Goal: Task Accomplishment & Management: Use online tool/utility

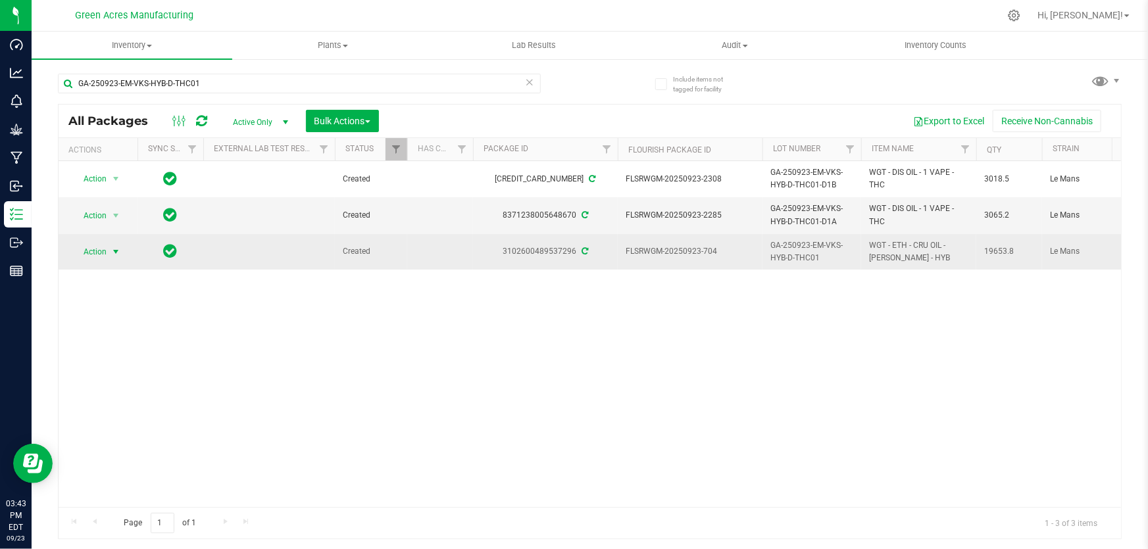
click at [97, 247] on span "Action" at bounding box center [90, 252] width 36 height 18
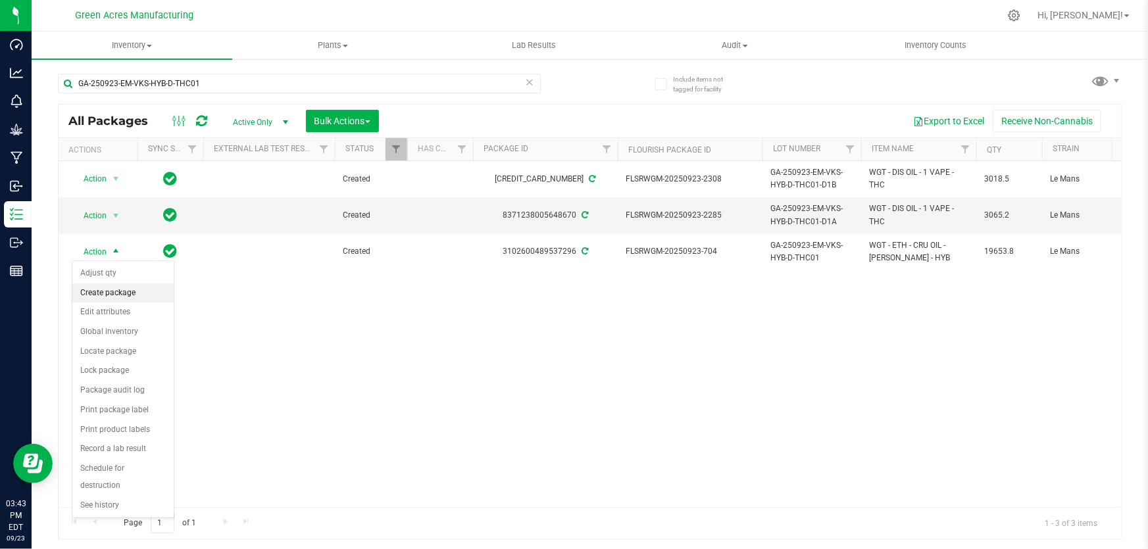
click at [103, 291] on li "Create package" at bounding box center [122, 294] width 101 height 20
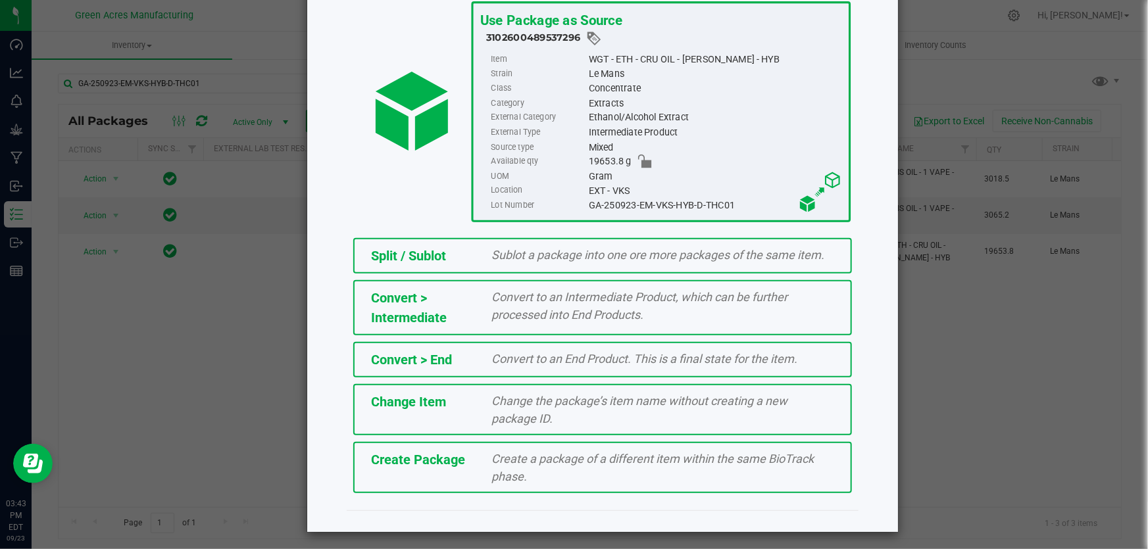
scroll to position [90, 0]
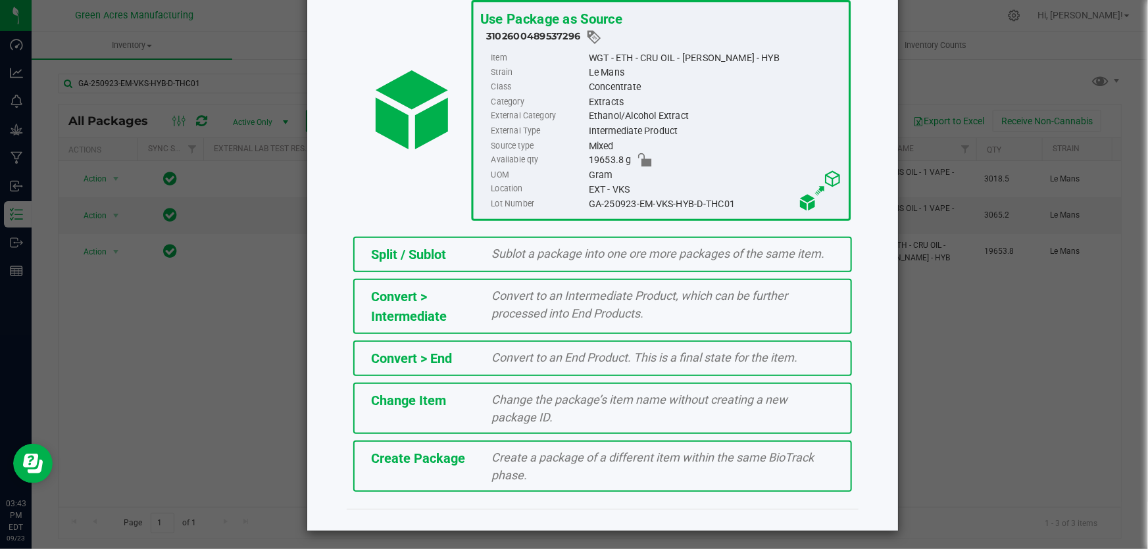
click at [698, 462] on div "Create a package of a different item within the same BioTrack phase." at bounding box center [663, 467] width 362 height 36
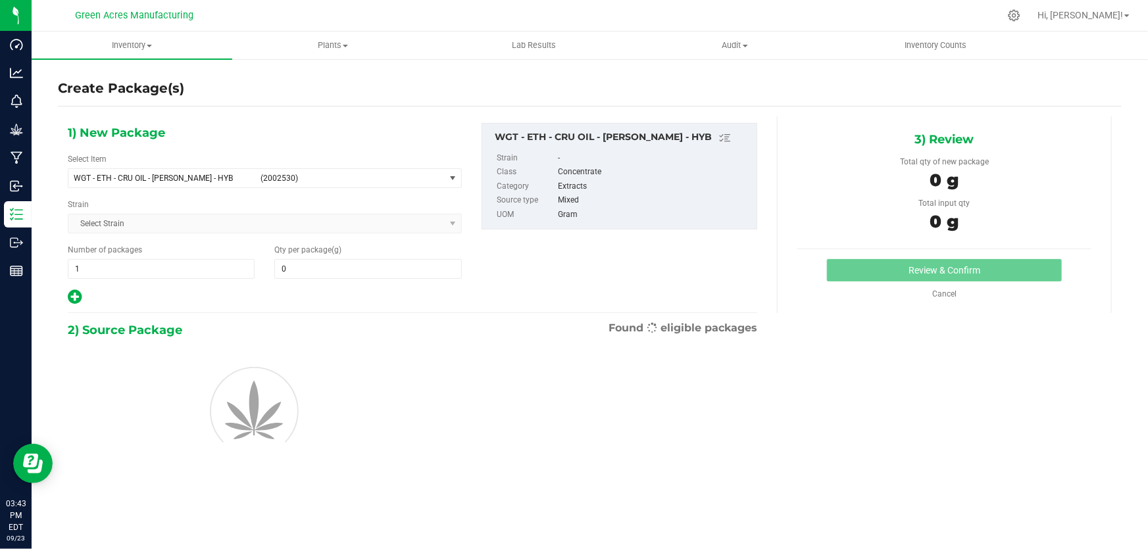
type input "0.0000"
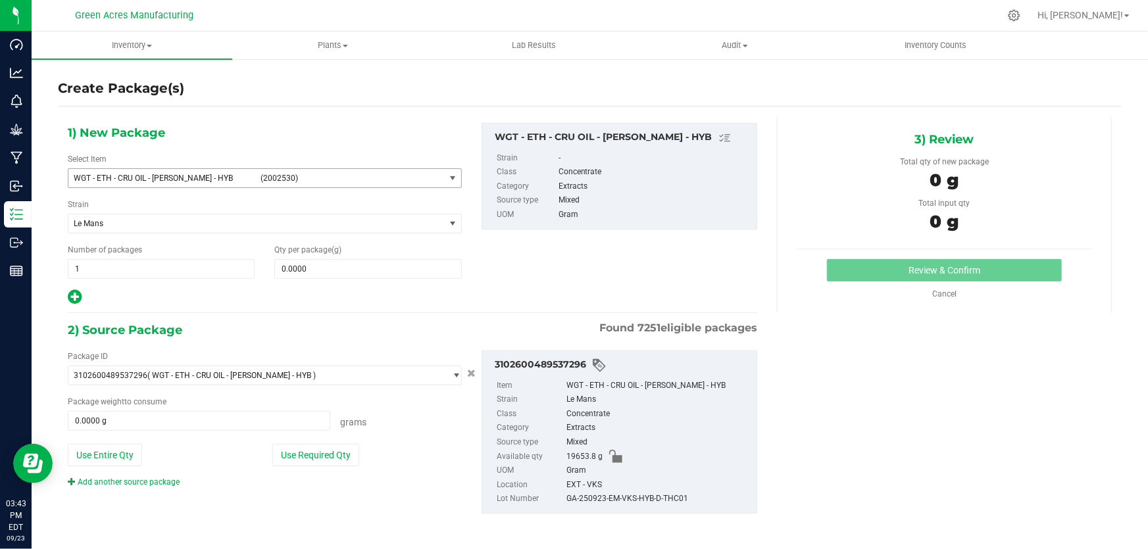
click at [416, 176] on span "(2002530)" at bounding box center [350, 178] width 179 height 9
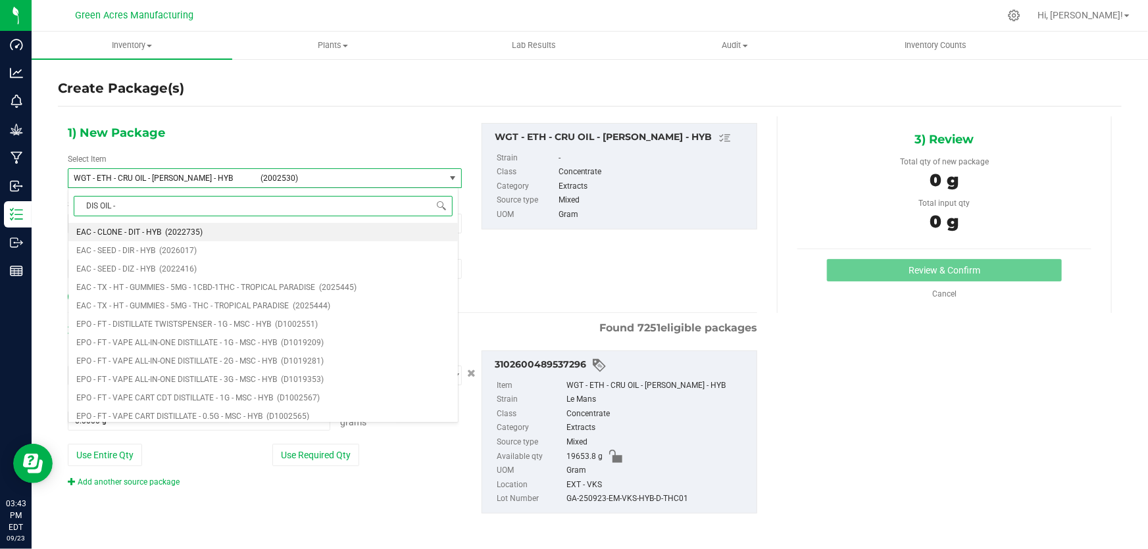
type input "DIS OIL - 1"
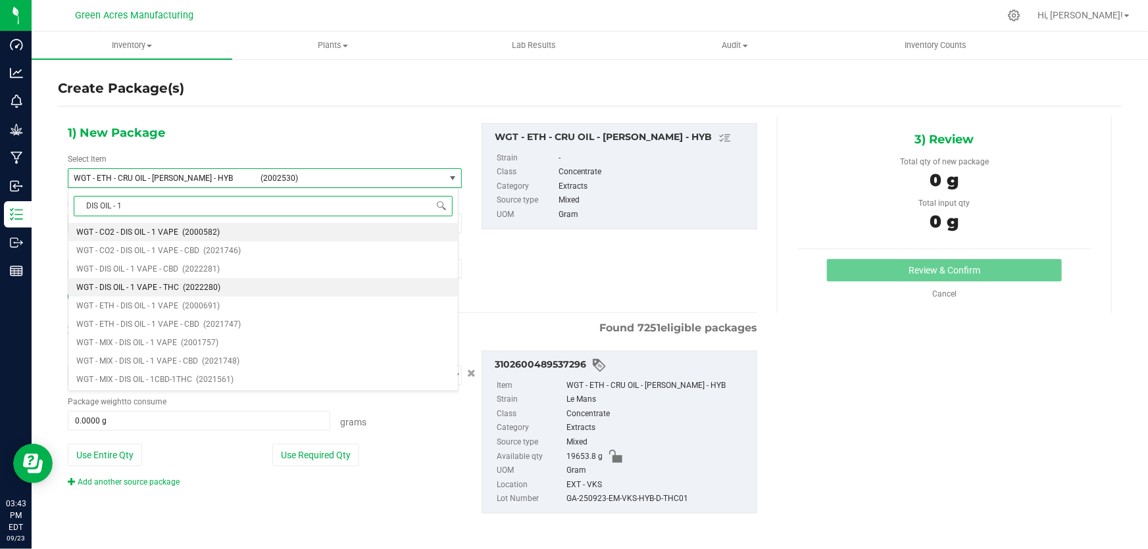
click at [172, 282] on li "WGT - DIS OIL - 1 VAPE - THC (2022280)" at bounding box center [262, 287] width 389 height 18
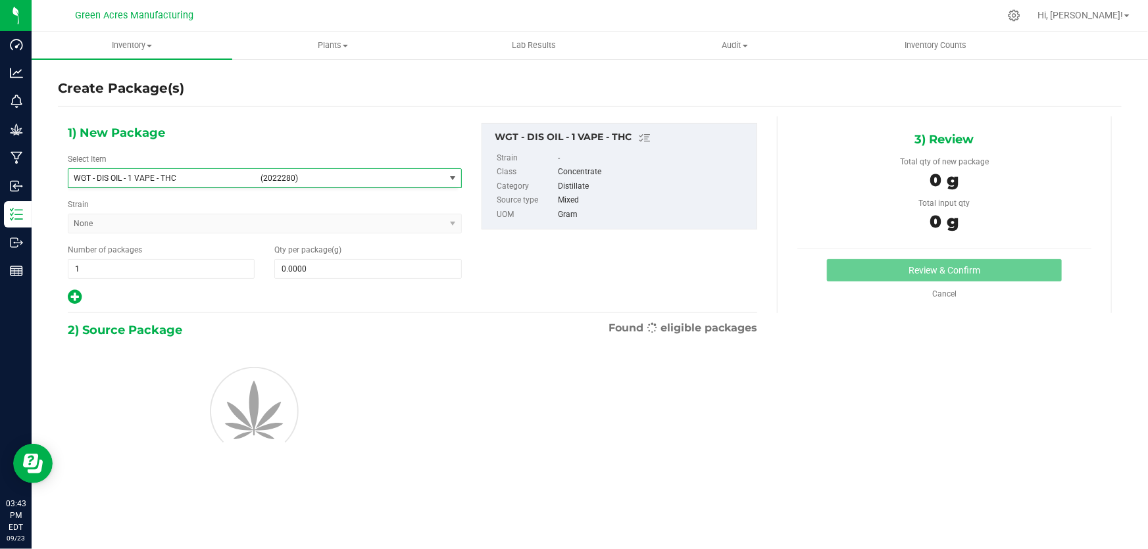
type input "0.0000"
click at [381, 264] on span at bounding box center [367, 269] width 187 height 20
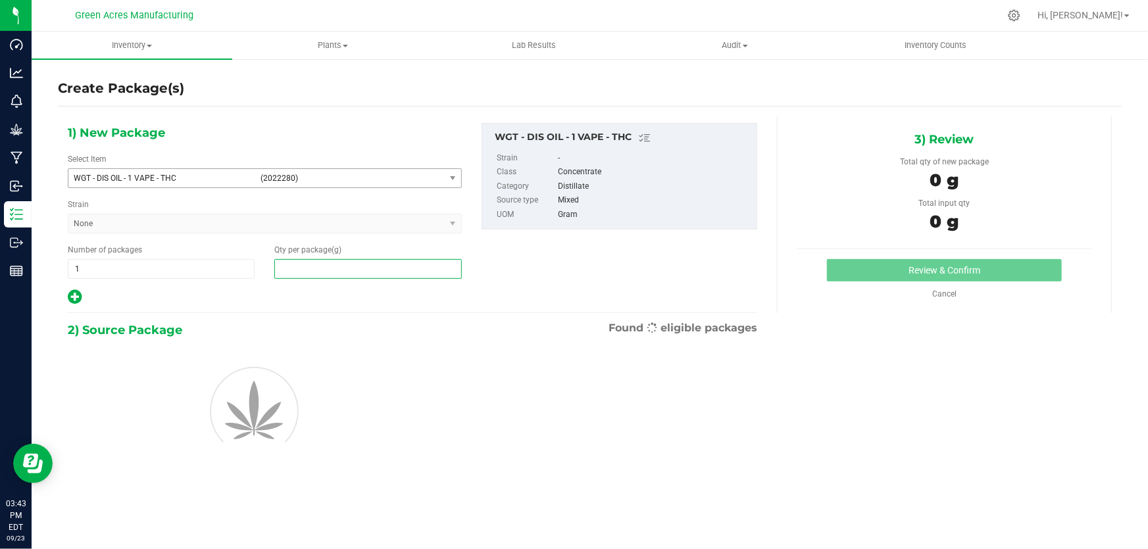
paste input "3103.5"
type input "3103.5"
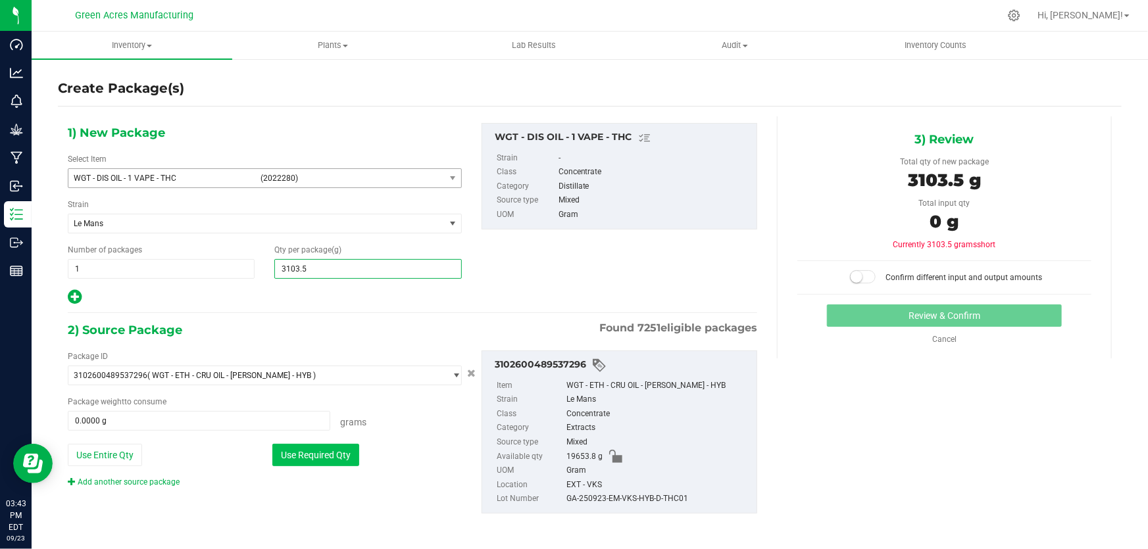
type input "3,103.5000"
click at [317, 444] on button "Use Required Qty" at bounding box center [315, 455] width 87 height 22
type input "3103.5000 g"
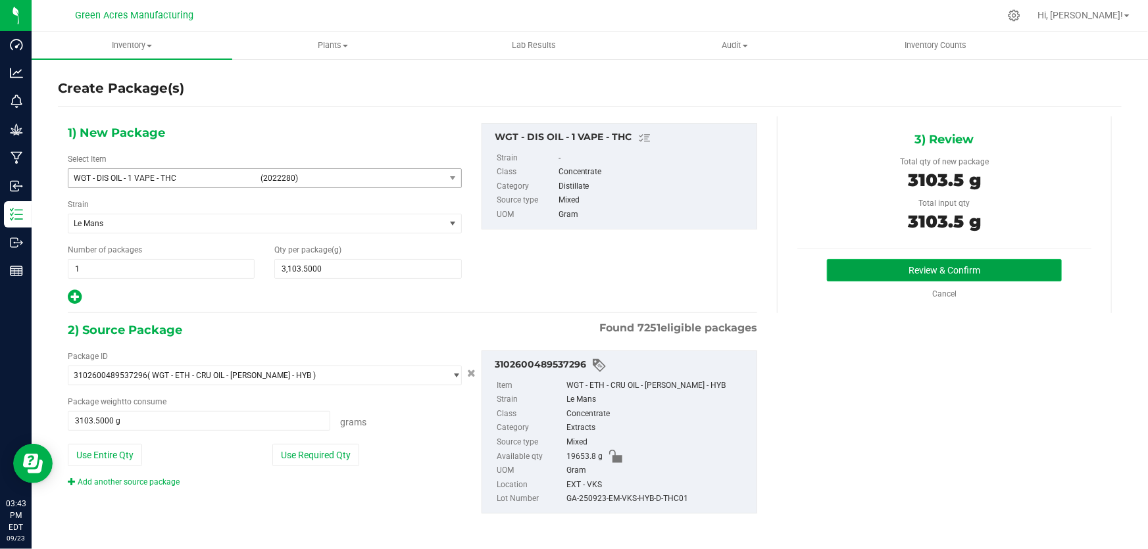
click at [882, 262] on button "Review & Confirm" at bounding box center [945, 270] width 236 height 22
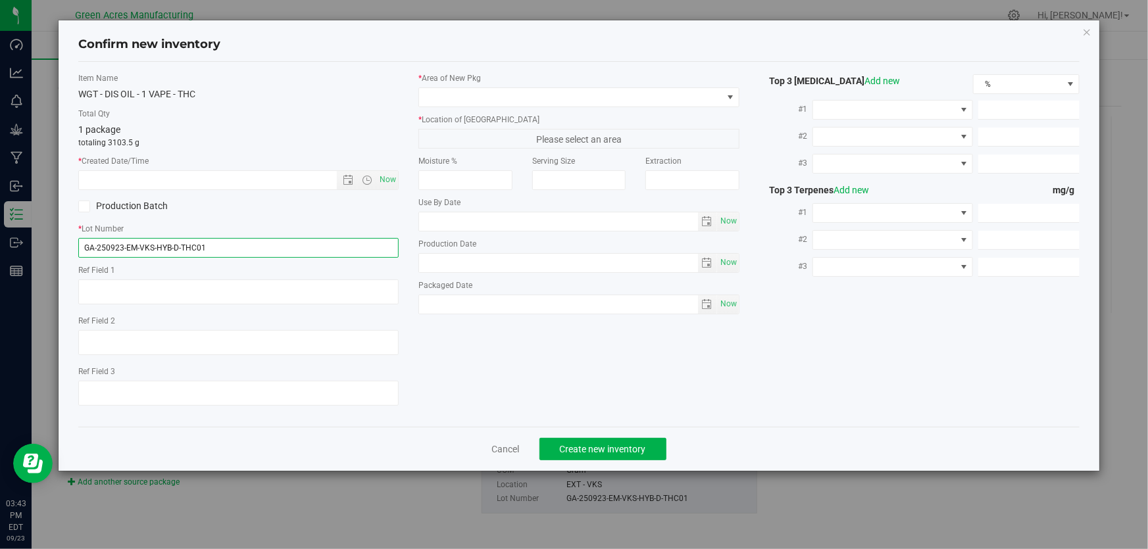
click at [232, 242] on input "GA-250923-EM-VKS-HYB-D-THC01" at bounding box center [238, 248] width 320 height 20
type input "GA-250923-EM-VKS-HYB-D-THC01-D1C"
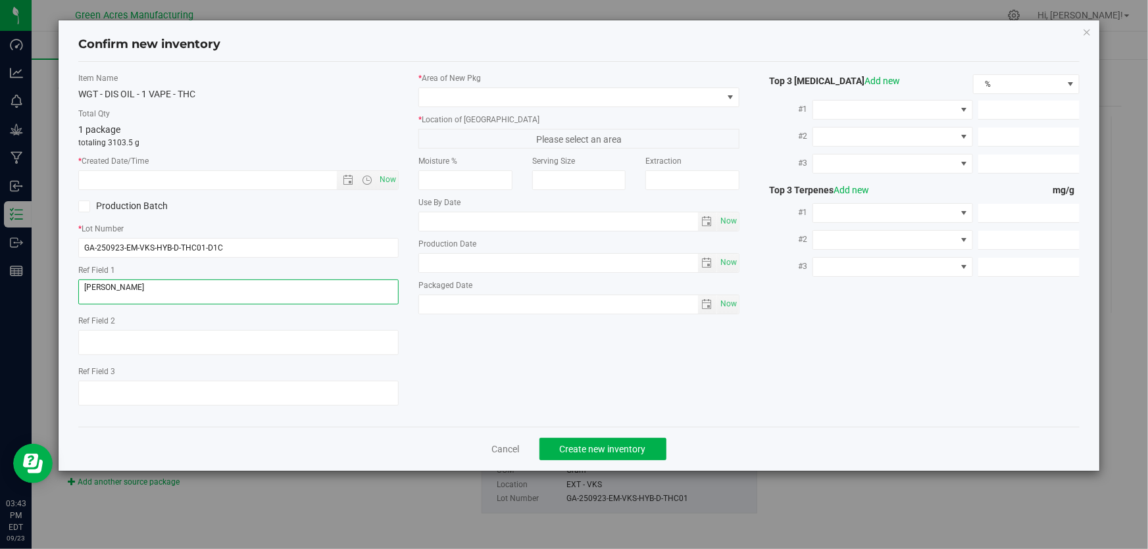
type textarea "J"
type textarea "D1C"
drag, startPoint x: 387, startPoint y: 176, endPoint x: 433, endPoint y: 130, distance: 64.2
click at [387, 175] on span "Now" at bounding box center [388, 179] width 22 height 19
type input "[DATE] 3:43 PM"
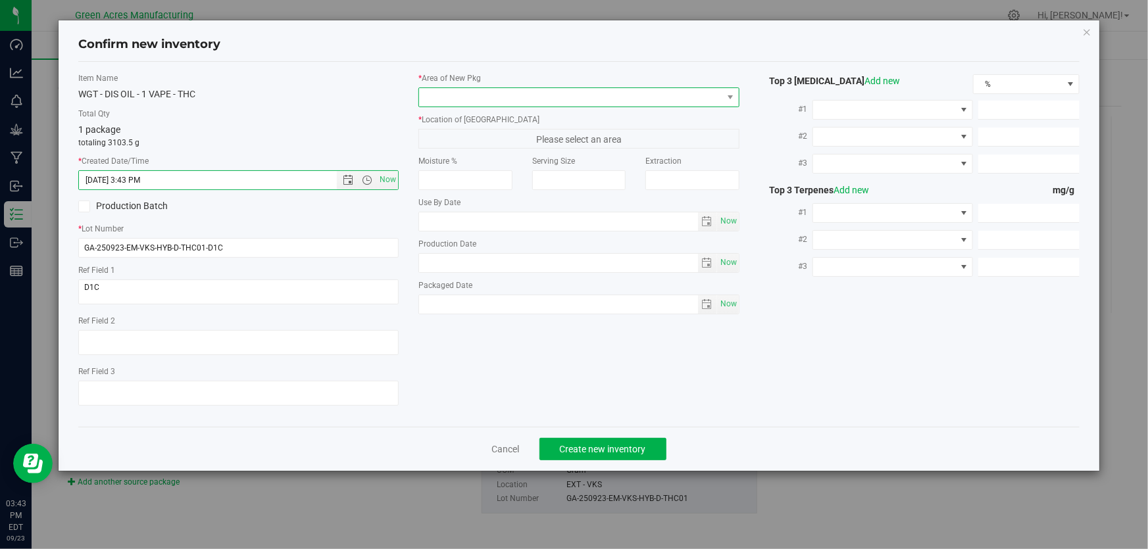
click at [445, 95] on span at bounding box center [570, 97] width 303 height 18
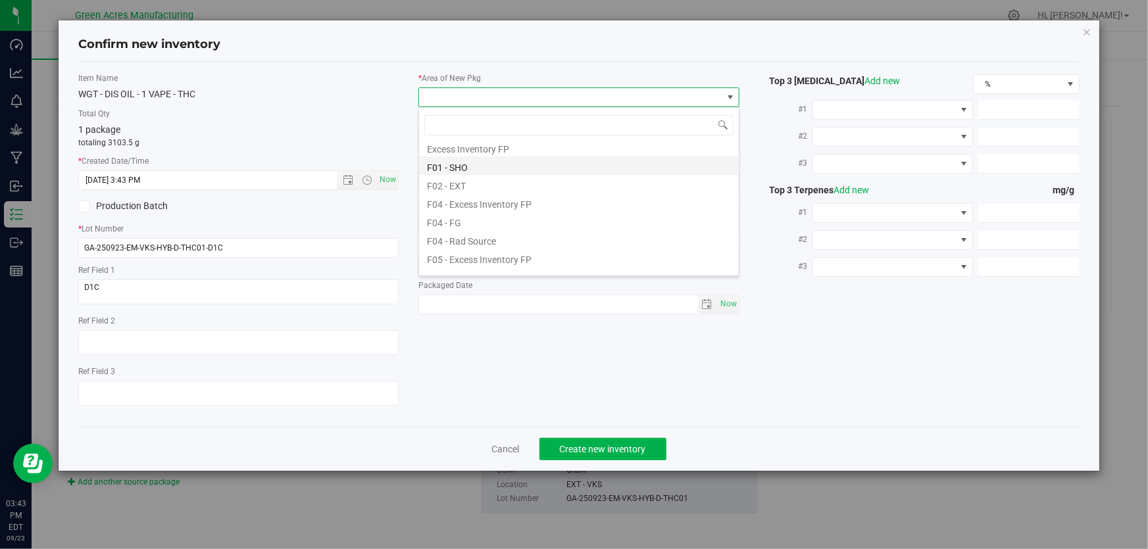
scroll to position [239, 0]
click at [466, 210] on li "L03 - EXT" at bounding box center [579, 207] width 320 height 18
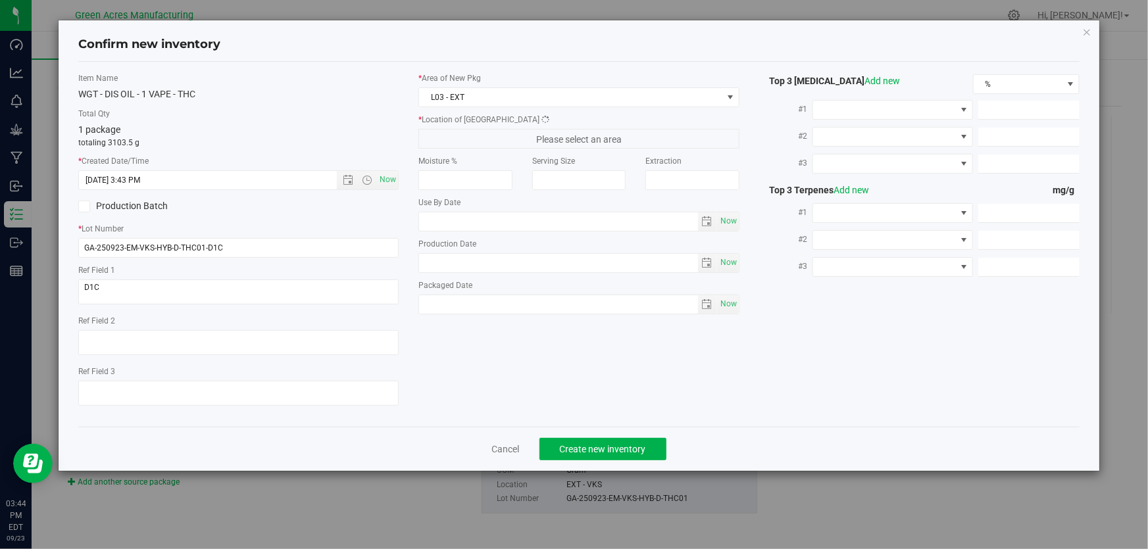
click at [511, 143] on span "Please select an area" at bounding box center [578, 139] width 320 height 20
click at [510, 138] on span "Please select an area" at bounding box center [578, 139] width 320 height 20
click at [242, 128] on div "1 package totaling 3103.5 g" at bounding box center [238, 136] width 320 height 26
click at [524, 133] on span "EXT - Dehydrator 1" at bounding box center [570, 139] width 303 height 18
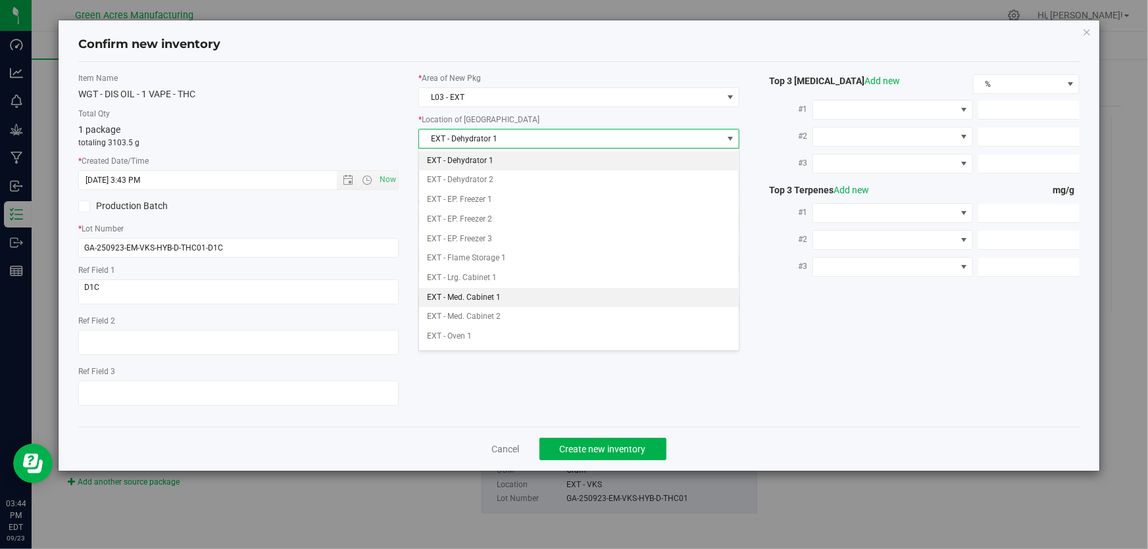
click at [515, 299] on li "EXT - Med. Cabinet 1" at bounding box center [579, 298] width 320 height 20
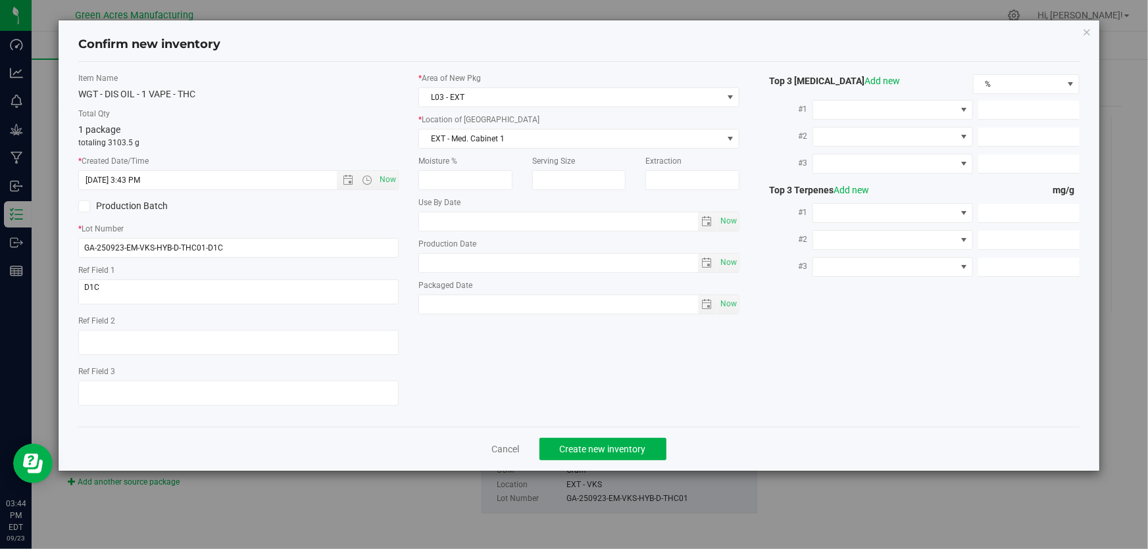
click at [323, 114] on label "Total Qty" at bounding box center [238, 114] width 320 height 12
click at [640, 449] on span "Create new inventory" at bounding box center [603, 449] width 86 height 11
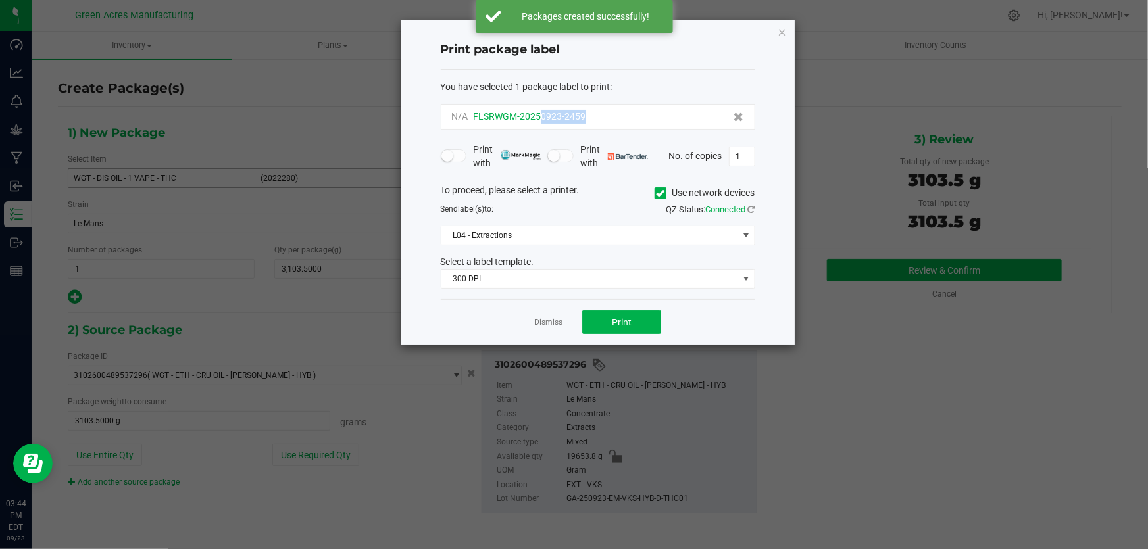
drag, startPoint x: 598, startPoint y: 113, endPoint x: 540, endPoint y: 111, distance: 58.0
click at [540, 111] on div "N/A FLSRWGM-20250923-2459" at bounding box center [598, 117] width 292 height 14
copy span "0923-2459"
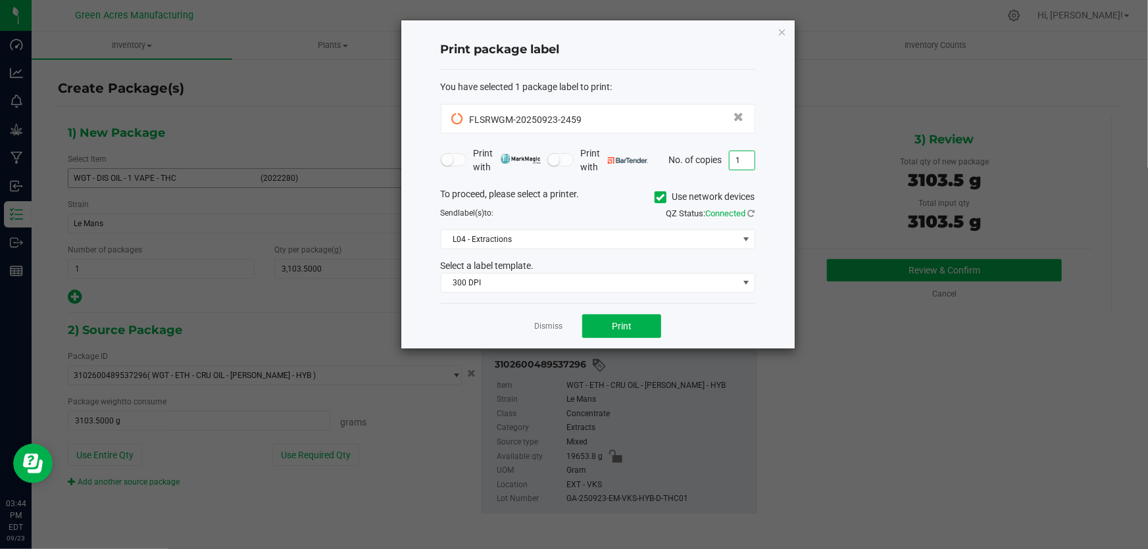
click at [750, 154] on input "1" at bounding box center [742, 160] width 25 height 18
type input "4"
click at [720, 61] on div "Print package label" at bounding box center [598, 50] width 314 height 39
click at [606, 309] on div "Dismiss Print" at bounding box center [598, 325] width 314 height 45
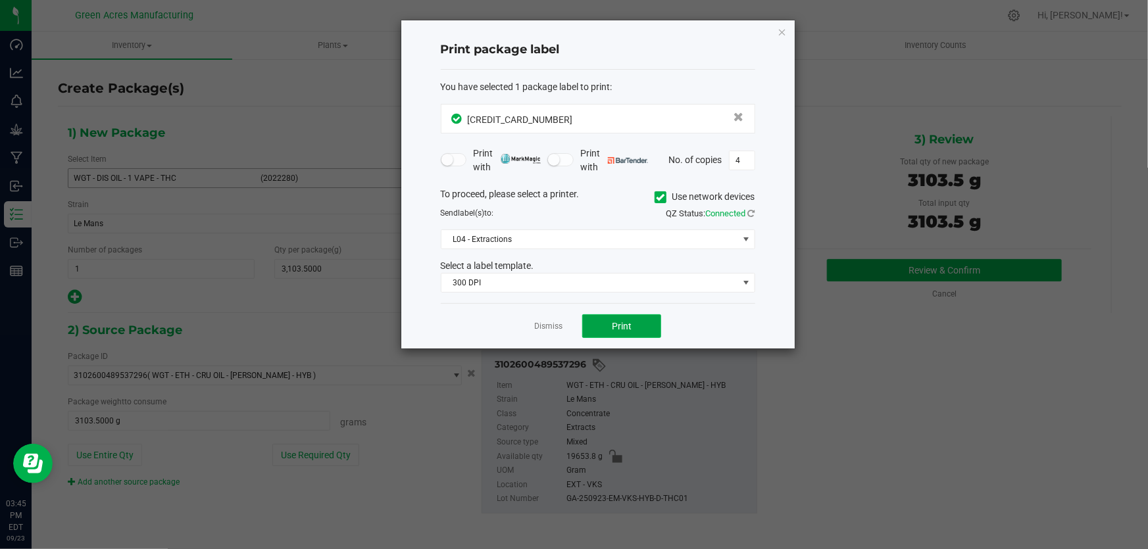
click at [610, 335] on button "Print" at bounding box center [621, 326] width 79 height 24
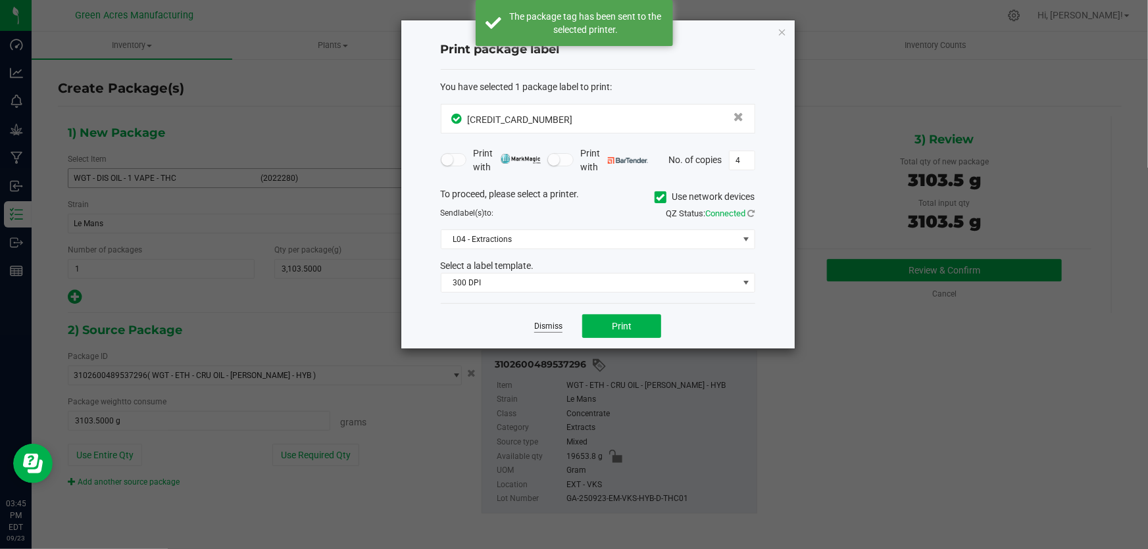
click at [553, 327] on link "Dismiss" at bounding box center [548, 326] width 28 height 11
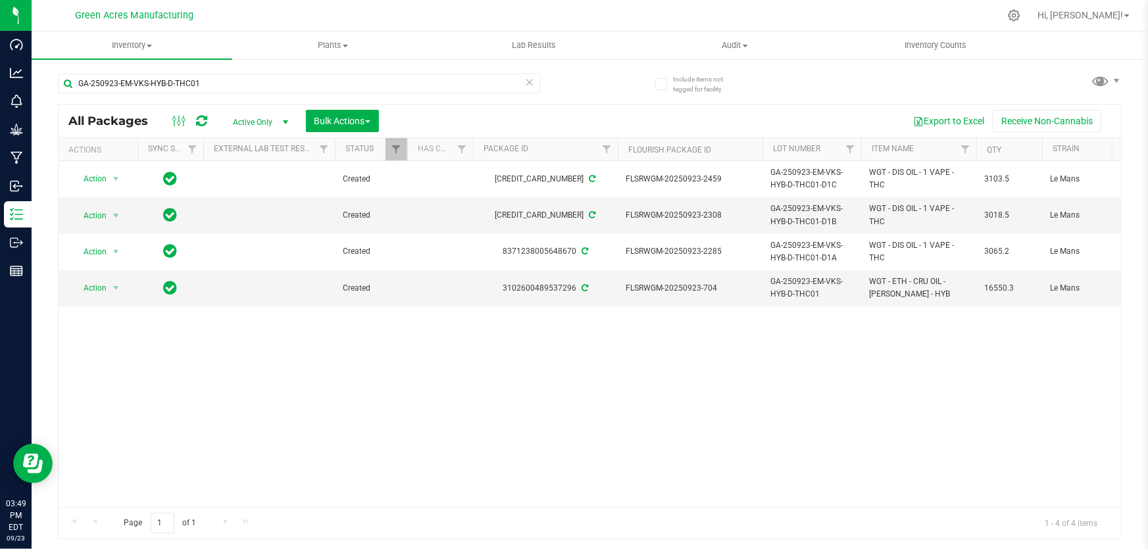
click at [274, 388] on div "Action Action Adjust qty Create package Edit attributes Global inventory Locate…" at bounding box center [590, 334] width 1062 height 346
click at [726, 387] on div "Action Action Adjust qty Create package Edit attributes Global inventory Locate…" at bounding box center [590, 334] width 1062 height 346
